Goal: Task Accomplishment & Management: Use online tool/utility

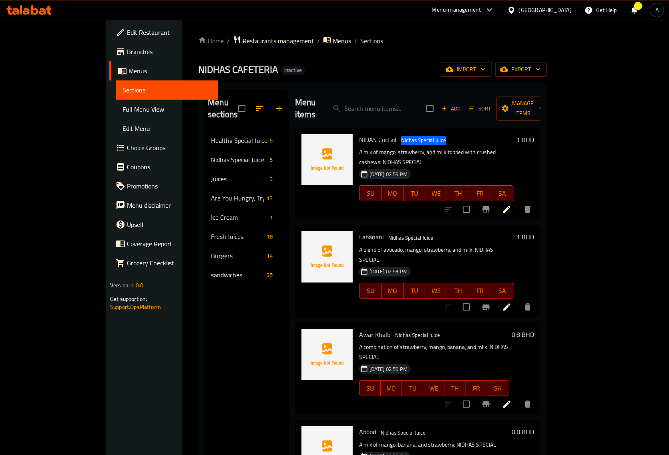
click at [109, 25] on link "Edit Restaurant" at bounding box center [163, 32] width 108 height 19
click at [41, 10] on icon at bounding box center [28, 10] width 45 height 10
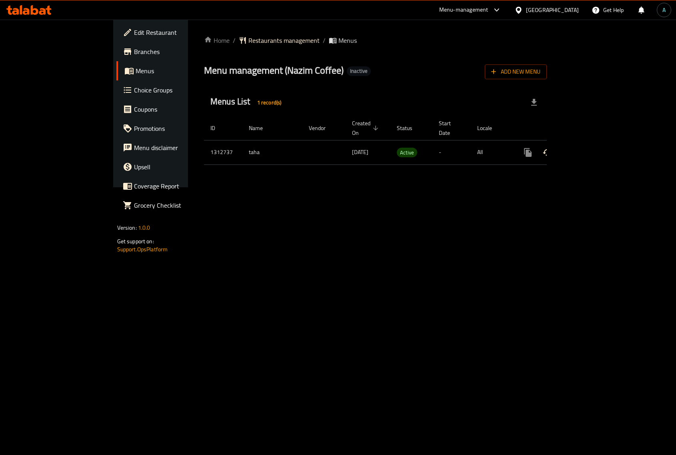
click at [591, 148] on icon "enhanced table" at bounding box center [586, 153] width 10 height 10
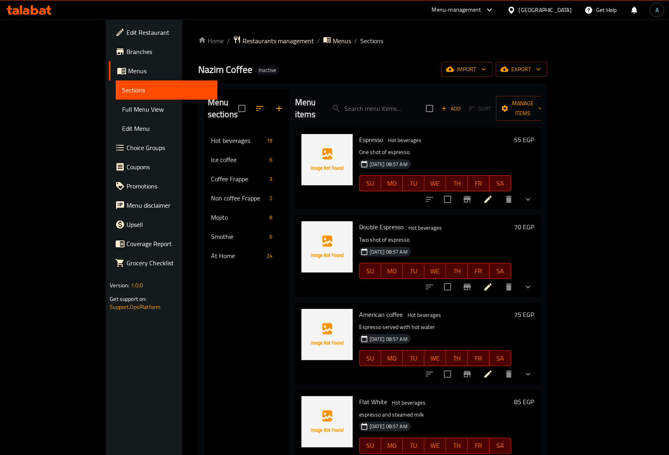
click at [122, 113] on span "Full Menu View" at bounding box center [166, 109] width 89 height 10
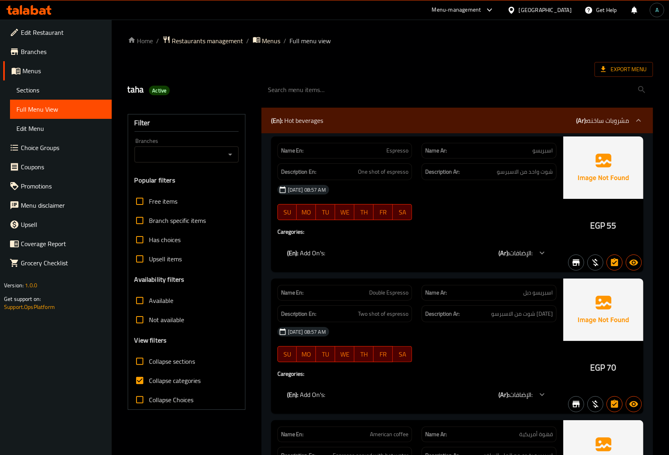
click at [160, 381] on span "Collapse categories" at bounding box center [175, 381] width 52 height 10
click at [149, 381] on input "Collapse categories" at bounding box center [139, 380] width 19 height 19
checkbox input "false"
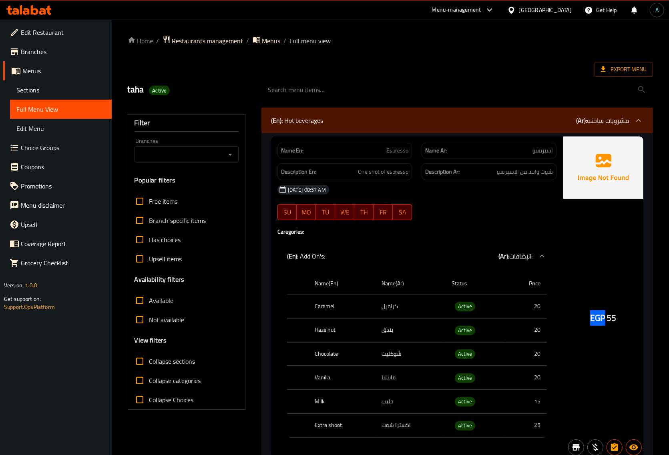
drag, startPoint x: 591, startPoint y: 322, endPoint x: 604, endPoint y: 322, distance: 13.6
click at [604, 322] on span "EGP" at bounding box center [597, 318] width 15 height 16
copy span "EGP"
click at [631, 62] on span "Export Menu" at bounding box center [623, 69] width 58 height 15
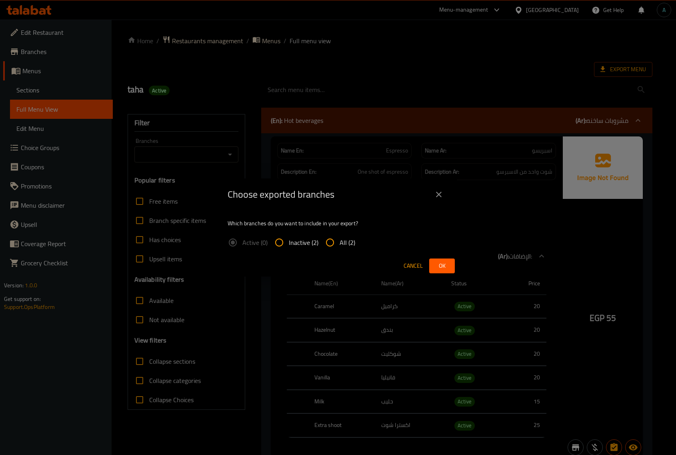
click at [344, 238] on span "All (2)" at bounding box center [348, 243] width 16 height 10
click at [340, 237] on input "All (2)" at bounding box center [330, 242] width 19 height 19
radio input "true"
click at [435, 265] on button "Ok" at bounding box center [442, 266] width 26 height 15
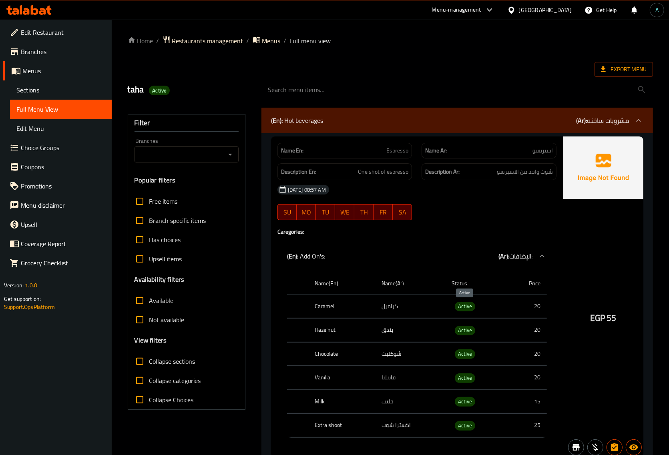
click at [463, 309] on span "Active" at bounding box center [465, 306] width 20 height 9
copy span "Active"
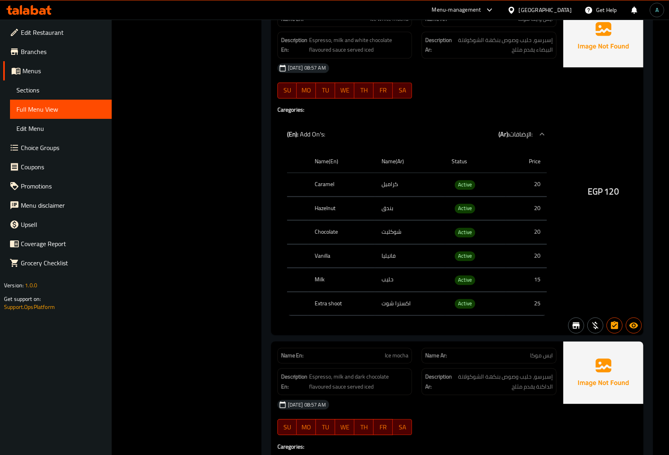
scroll to position [7154, 0]
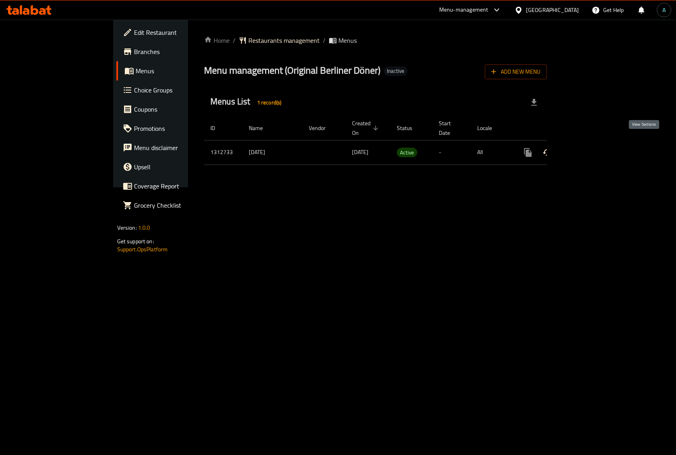
click at [591, 148] on icon "enhanced table" at bounding box center [586, 153] width 10 height 10
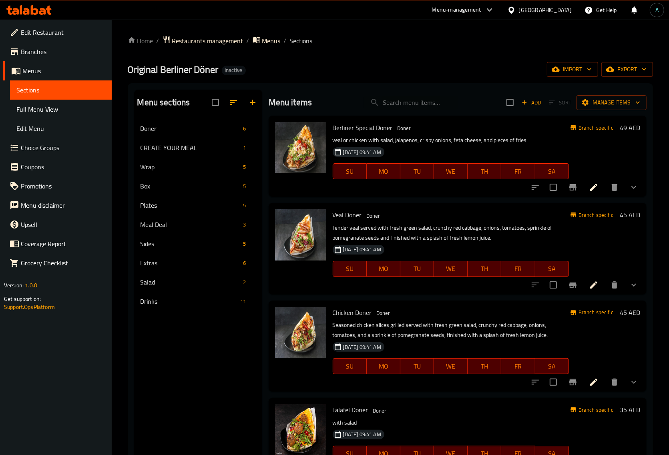
click at [38, 109] on span "Full Menu View" at bounding box center [60, 109] width 89 height 10
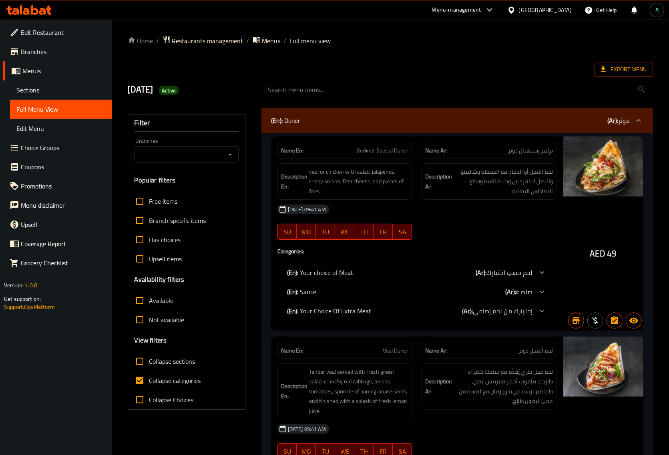
click at [215, 161] on div "Branches" at bounding box center [186, 154] width 104 height 16
click at [231, 157] on icon "Open" at bounding box center [230, 155] width 10 height 10
click at [200, 199] on span "Original Berliner Döner, (DH Kitchen), Al Sufouh 2" at bounding box center [186, 193] width 91 height 19
type input "Original Berliner Döner, (DH Kitchen), Al Sufouh 2"
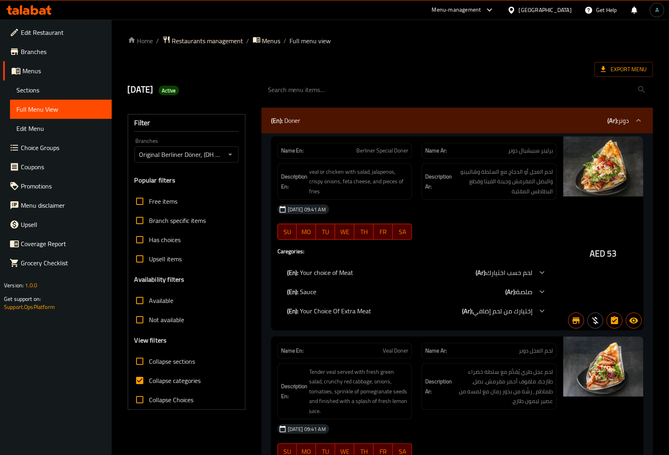
click at [160, 383] on span "Collapse categories" at bounding box center [175, 381] width 52 height 10
click at [149, 383] on input "Collapse categories" at bounding box center [139, 380] width 19 height 19
checkbox input "false"
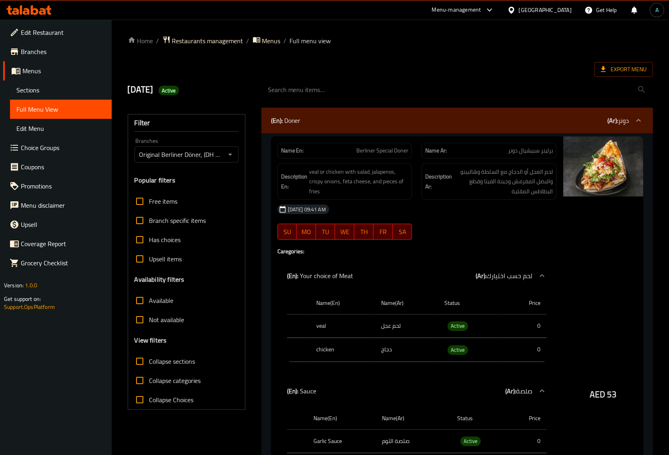
drag, startPoint x: 589, startPoint y: 399, endPoint x: 605, endPoint y: 399, distance: 15.2
click at [605, 399] on div "AED 53" at bounding box center [603, 373] width 80 height 475
copy span "AED"
click at [161, 319] on span "Not available" at bounding box center [166, 320] width 35 height 10
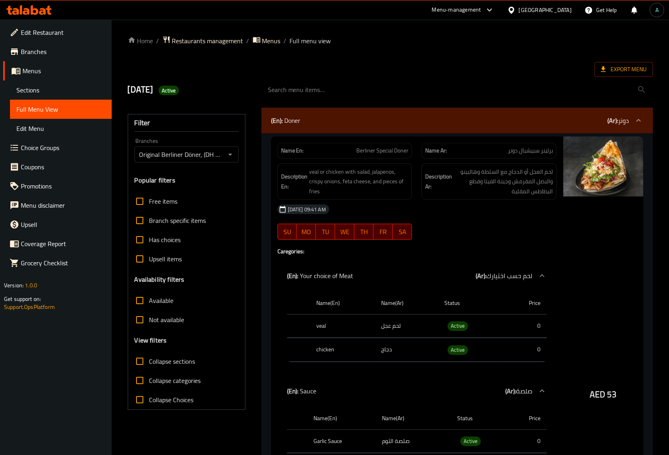
click at [149, 319] on input "Not available" at bounding box center [139, 319] width 19 height 19
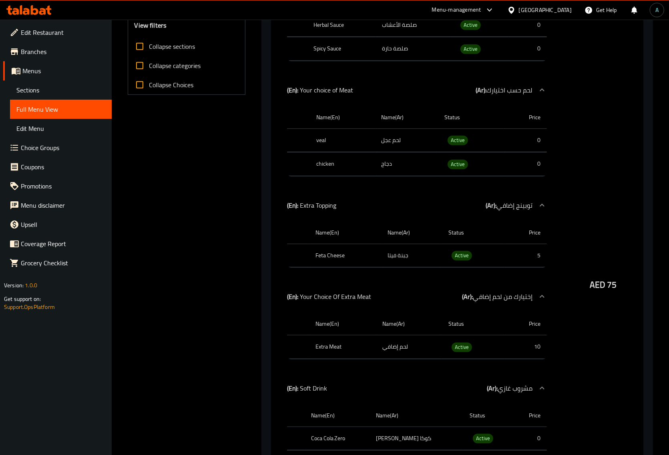
scroll to position [77, 0]
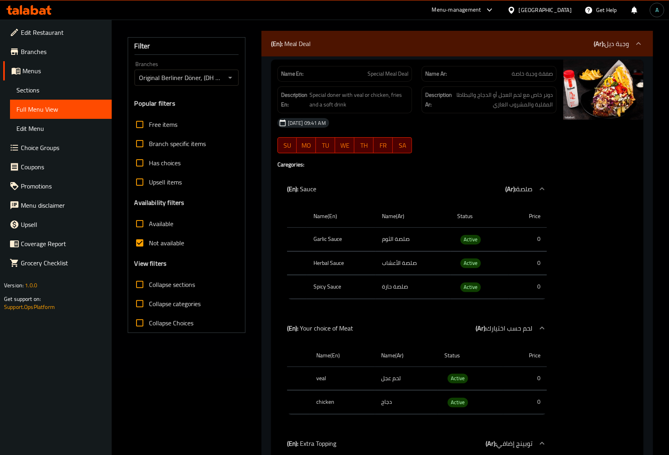
click at [159, 248] on span "Not available" at bounding box center [166, 243] width 35 height 10
click at [149, 248] on input "Not available" at bounding box center [139, 242] width 19 height 19
checkbox input "false"
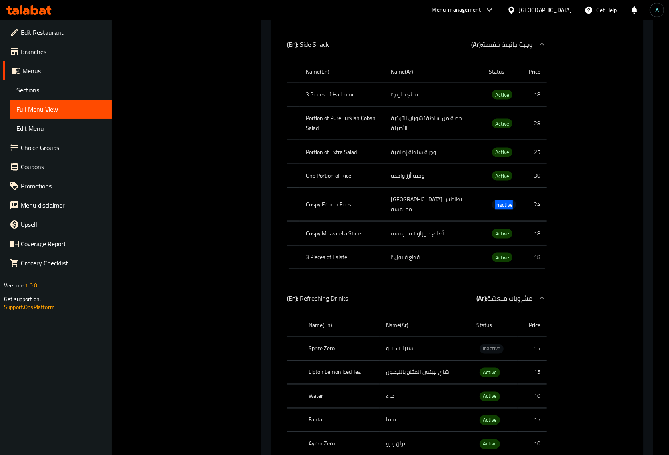
scroll to position [0, 0]
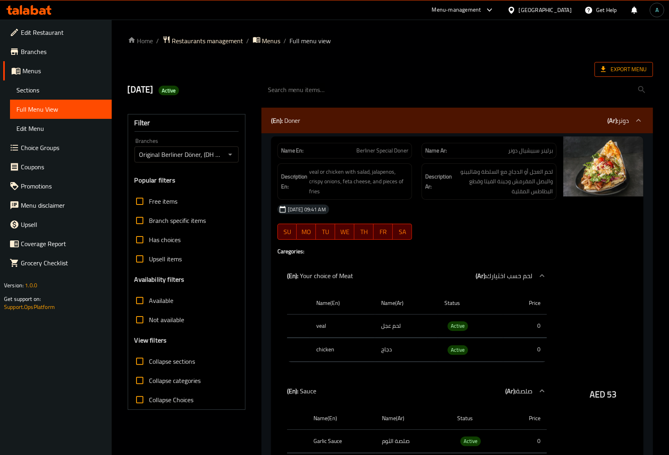
click at [616, 71] on span "Export Menu" at bounding box center [624, 69] width 46 height 10
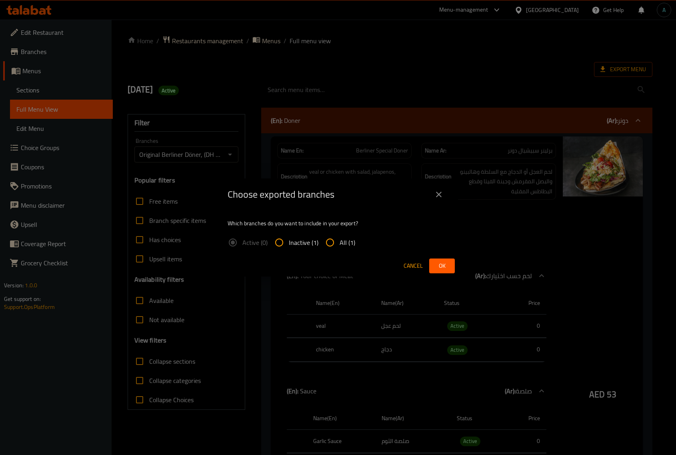
click at [328, 237] on input "All (1)" at bounding box center [330, 242] width 19 height 19
radio input "true"
click at [449, 269] on button "Ok" at bounding box center [442, 266] width 26 height 15
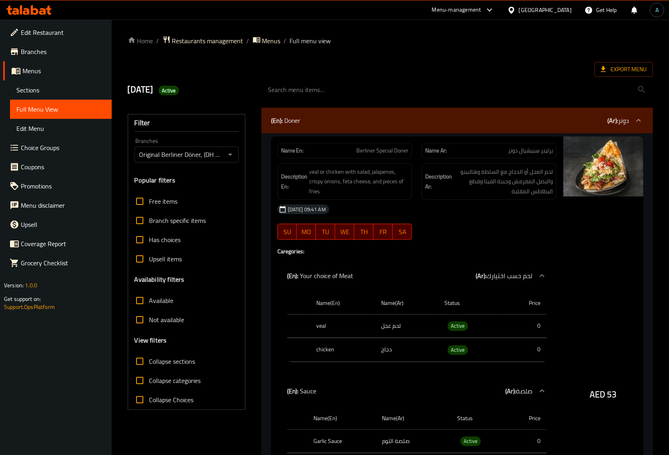
click at [48, 12] on icon at bounding box center [49, 10] width 6 height 9
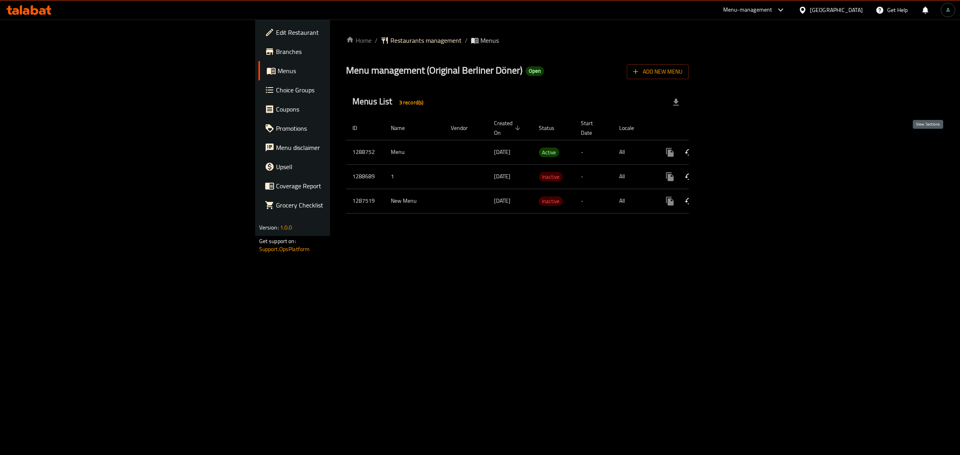
click at [733, 148] on icon "enhanced table" at bounding box center [728, 153] width 10 height 10
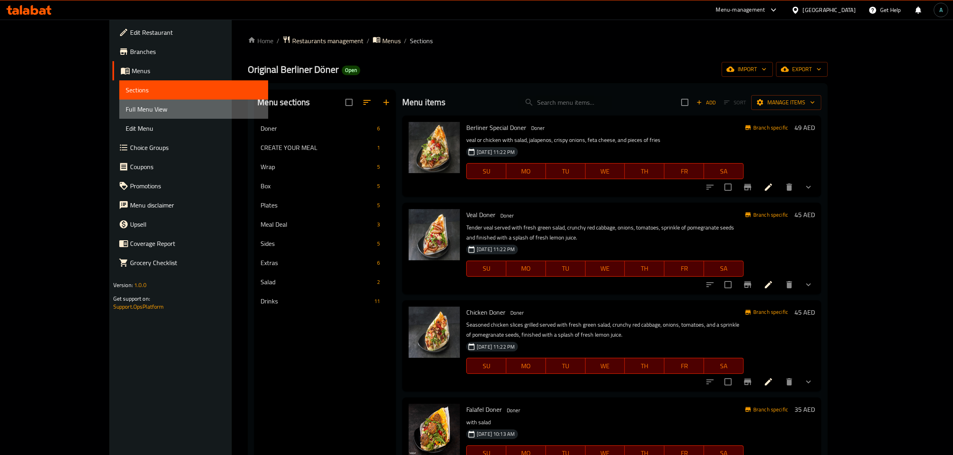
click at [119, 114] on link "Full Menu View" at bounding box center [193, 109] width 149 height 19
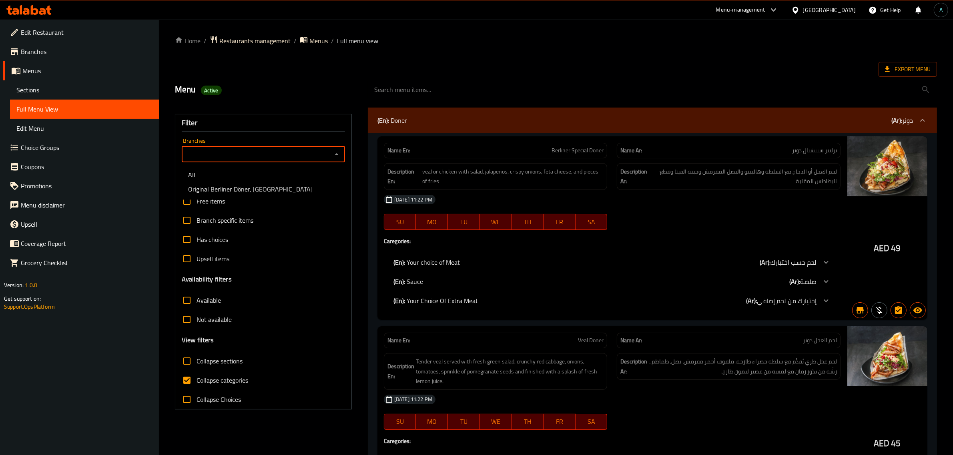
click at [245, 159] on input "Branches" at bounding box center [256, 154] width 145 height 11
click at [252, 192] on span "Original Berliner Döner, Business Bay" at bounding box center [250, 189] width 124 height 10
type input "Original Berliner Döner, Business Bay"
drag, startPoint x: 194, startPoint y: 383, endPoint x: 174, endPoint y: 383, distance: 20.4
click at [194, 383] on input "Collapse categories" at bounding box center [186, 380] width 19 height 19
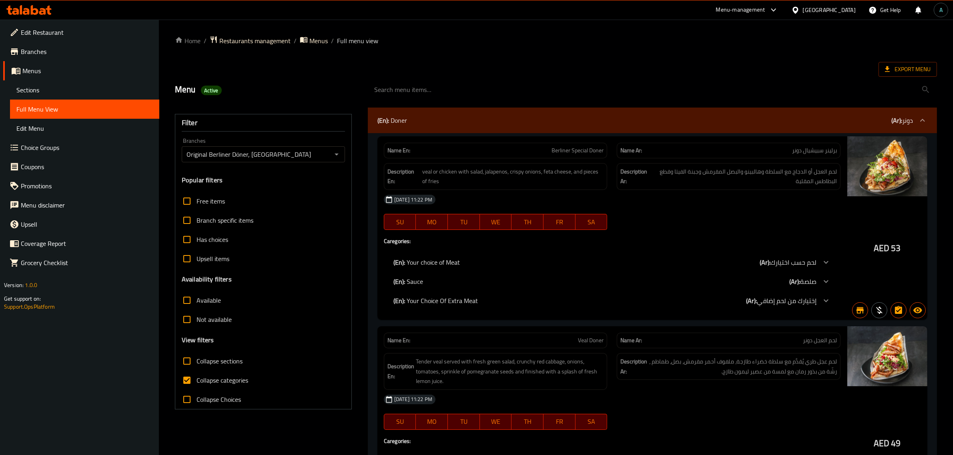
checkbox input "false"
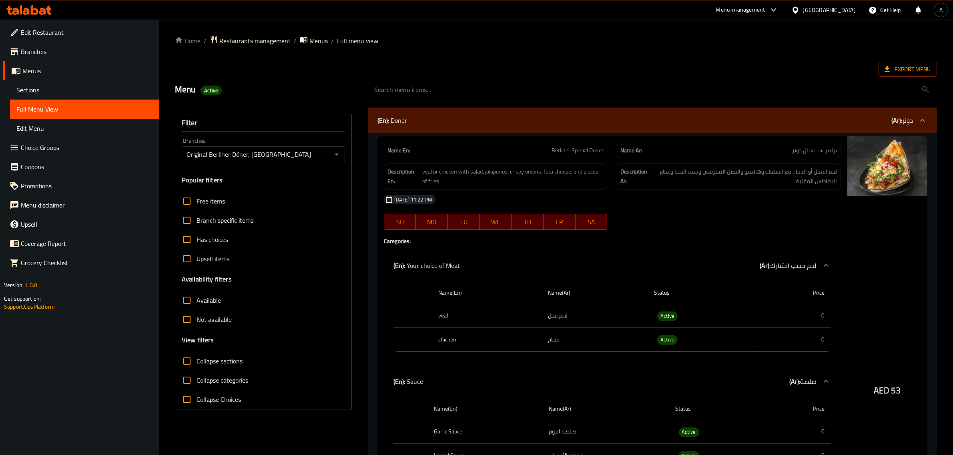
click at [202, 324] on span "Not available" at bounding box center [213, 320] width 35 height 10
click at [196, 324] on input "Not available" at bounding box center [186, 319] width 19 height 19
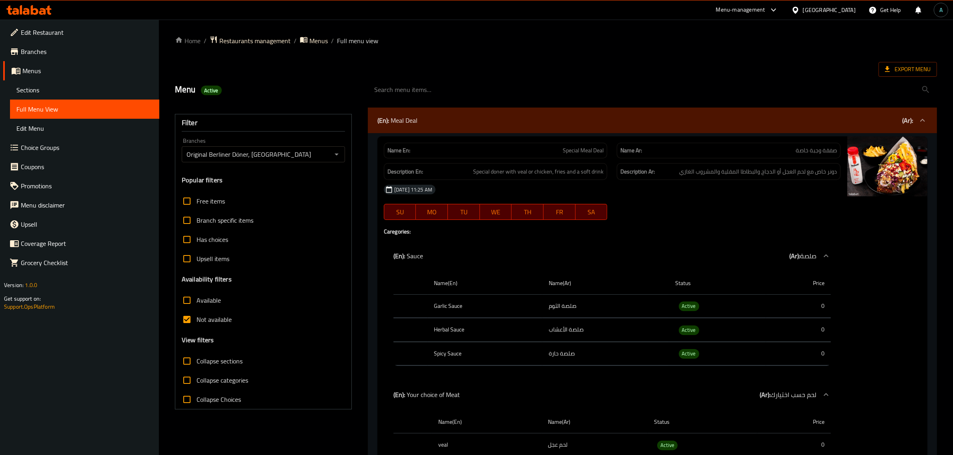
scroll to position [371, 0]
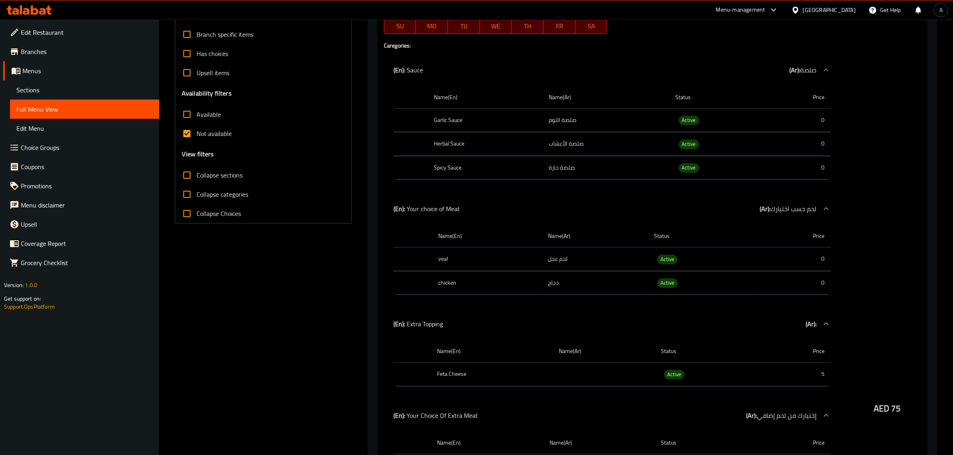
scroll to position [171, 0]
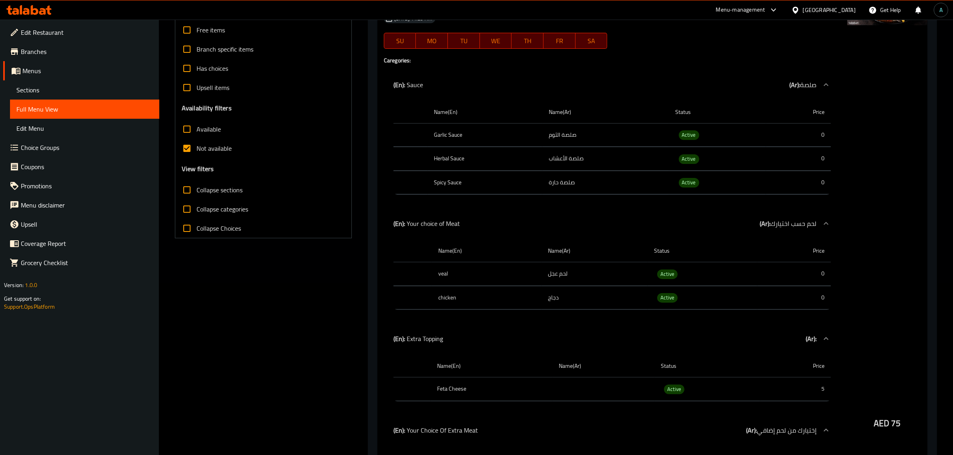
click at [195, 153] on input "Not available" at bounding box center [186, 148] width 19 height 19
checkbox input "false"
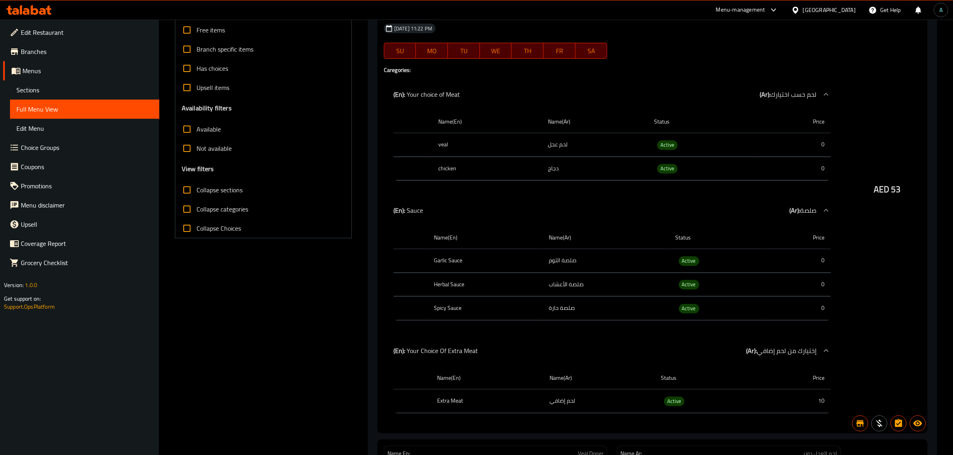
scroll to position [5295, 0]
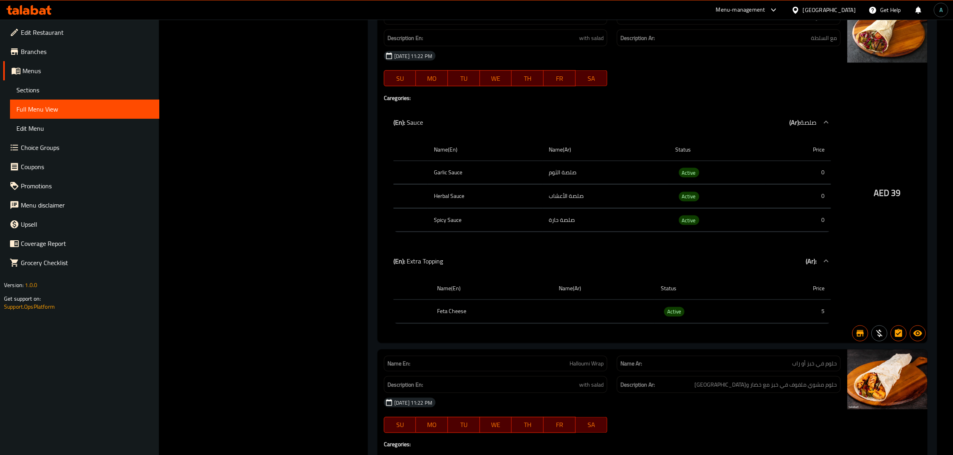
click at [684, 178] on span "Active" at bounding box center [689, 172] width 20 height 9
copy span "Active"
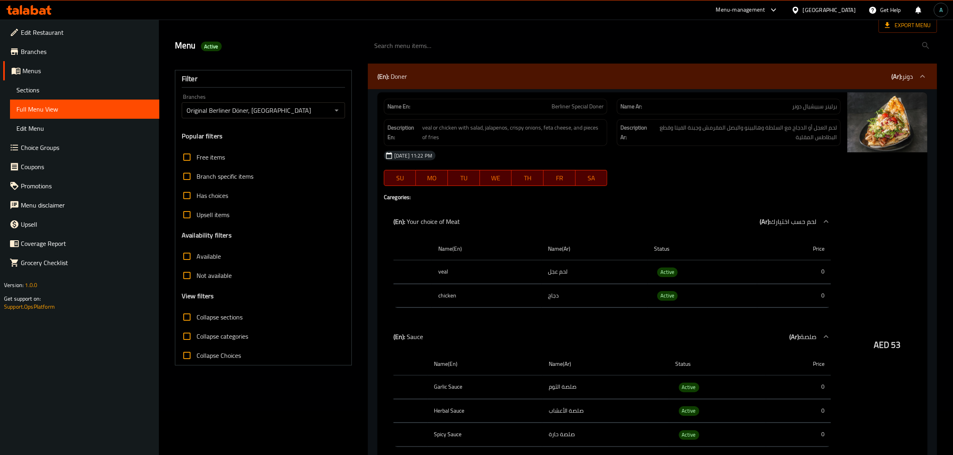
scroll to position [0, 0]
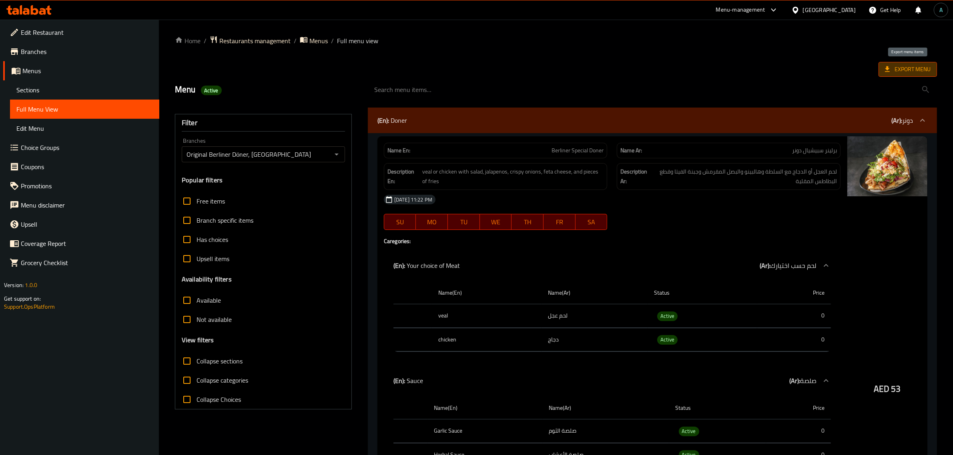
click at [918, 68] on span "Export Menu" at bounding box center [908, 69] width 46 height 10
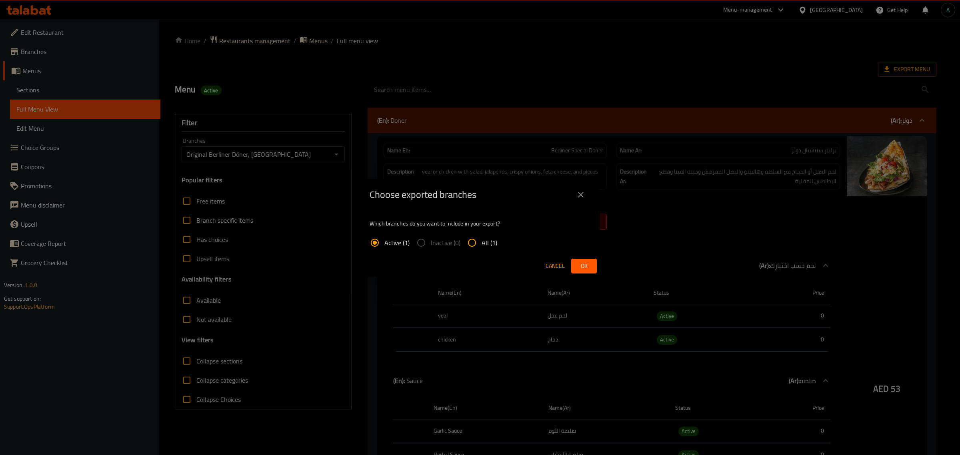
click at [489, 239] on span "All (1)" at bounding box center [490, 243] width 16 height 10
click at [482, 239] on input "All (1)" at bounding box center [472, 242] width 19 height 19
radio input "true"
click at [579, 267] on span "Ok" at bounding box center [584, 266] width 13 height 10
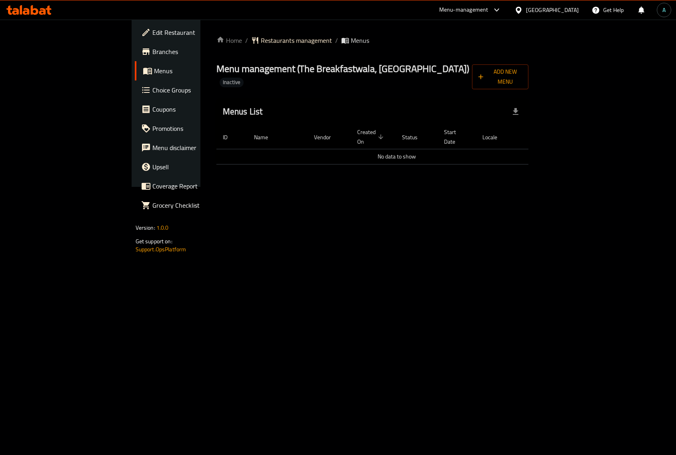
click at [152, 52] on span "Branches" at bounding box center [195, 52] width 86 height 10
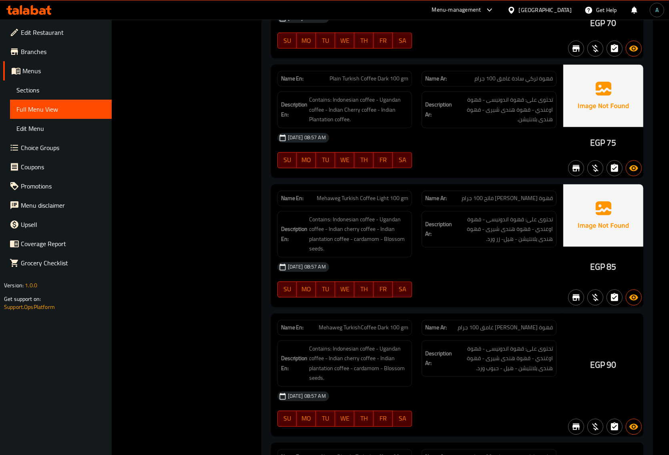
scroll to position [15107, 0]
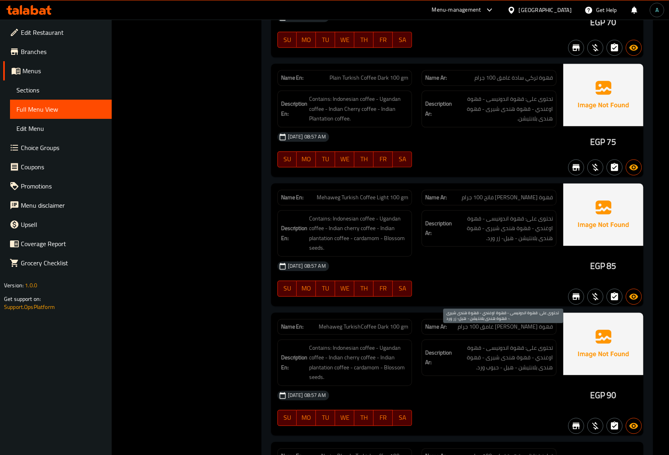
click at [487, 243] on span "تحتوى على: قهوة اندونيسى - قهوة اوغندي - قهوة هندى شيرى - قهوة هندى بلانتيشن - …" at bounding box center [502, 229] width 99 height 30
drag, startPoint x: 499, startPoint y: 355, endPoint x: 493, endPoint y: 355, distance: 6.0
click at [497, 243] on span "تحتوى على: قهوة اندونيسى - قهوة اوغندي - قهوة هندى شيرى - قهوة هندى بلانتيشن - …" at bounding box center [502, 229] width 99 height 30
drag, startPoint x: 481, startPoint y: 355, endPoint x: 499, endPoint y: 359, distance: 18.3
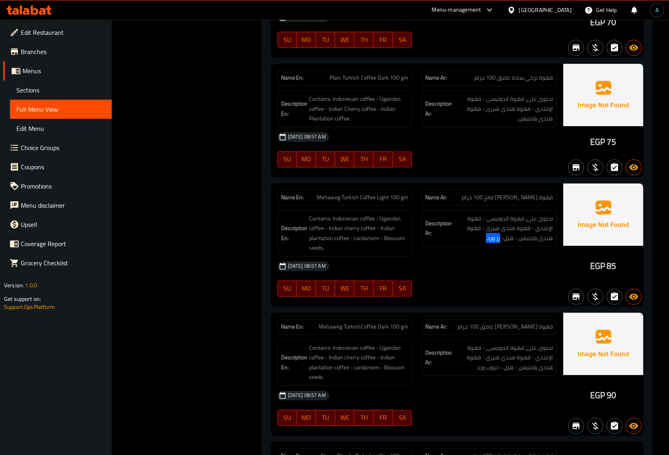
click at [499, 247] on div "Description Ar: تحتوى على: قهوة اندونيسى - قهوة اوغندي - قهوة هندى شيرى - قهوة …" at bounding box center [488, 228] width 135 height 37
copy span "زر ورد."
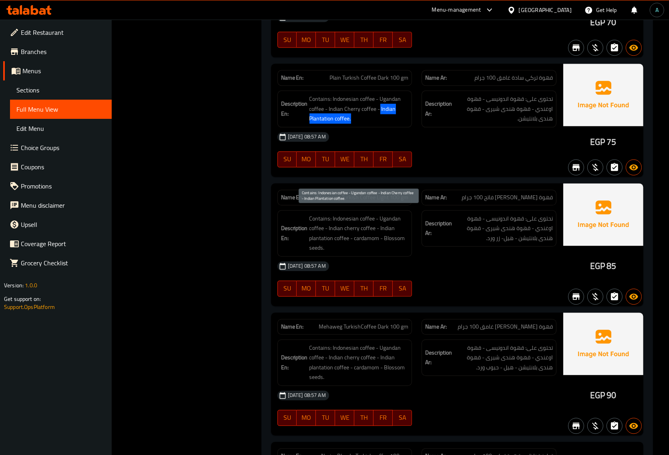
drag, startPoint x: 379, startPoint y: 223, endPoint x: 387, endPoint y: 231, distance: 11.0
click at [387, 124] on span "Contains: Indonesian coffee - Ugandan coffee - Indian Cherry coffee - Indian Pl…" at bounding box center [358, 109] width 99 height 30
copy span "Indian Plantation coffee."
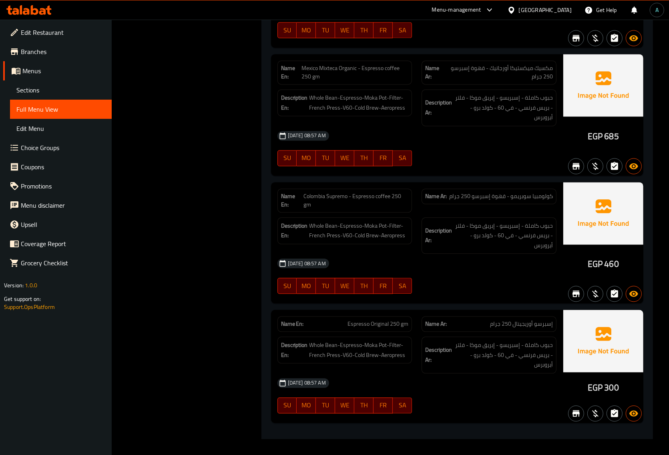
scroll to position [17632, 0]
